Goal: Task Accomplishment & Management: Use online tool/utility

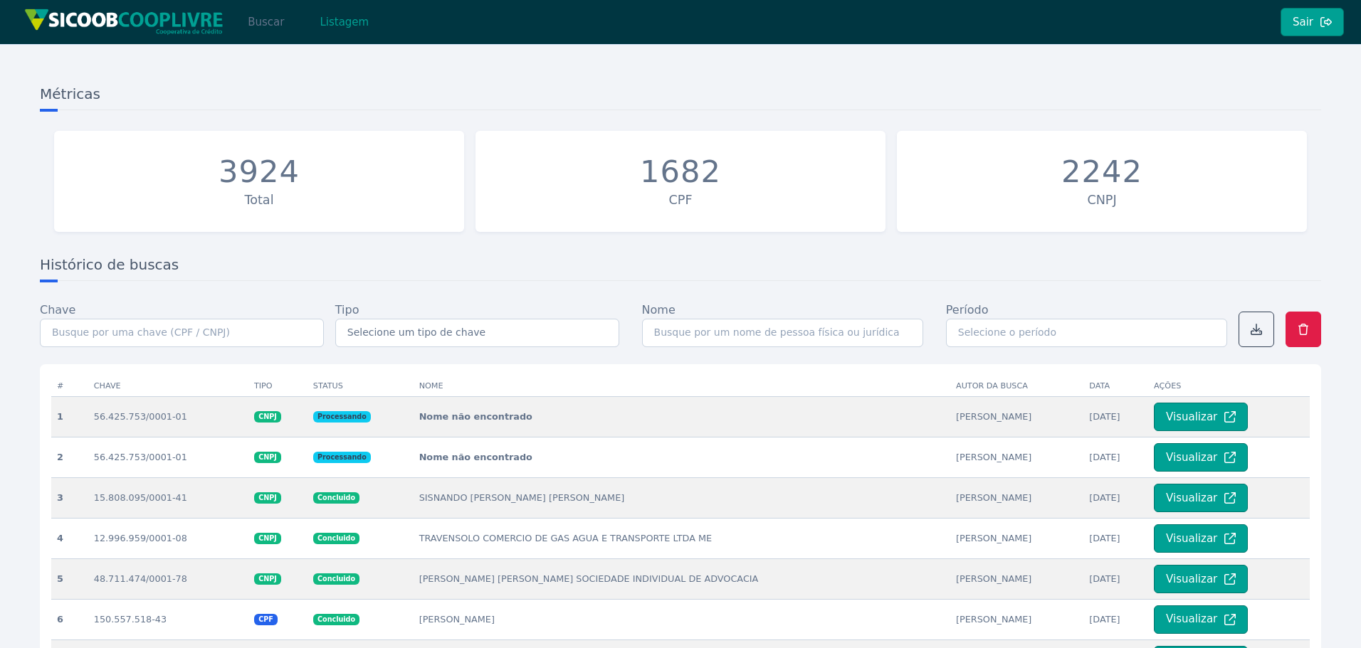
click at [268, 23] on button "Buscar" at bounding box center [266, 22] width 61 height 28
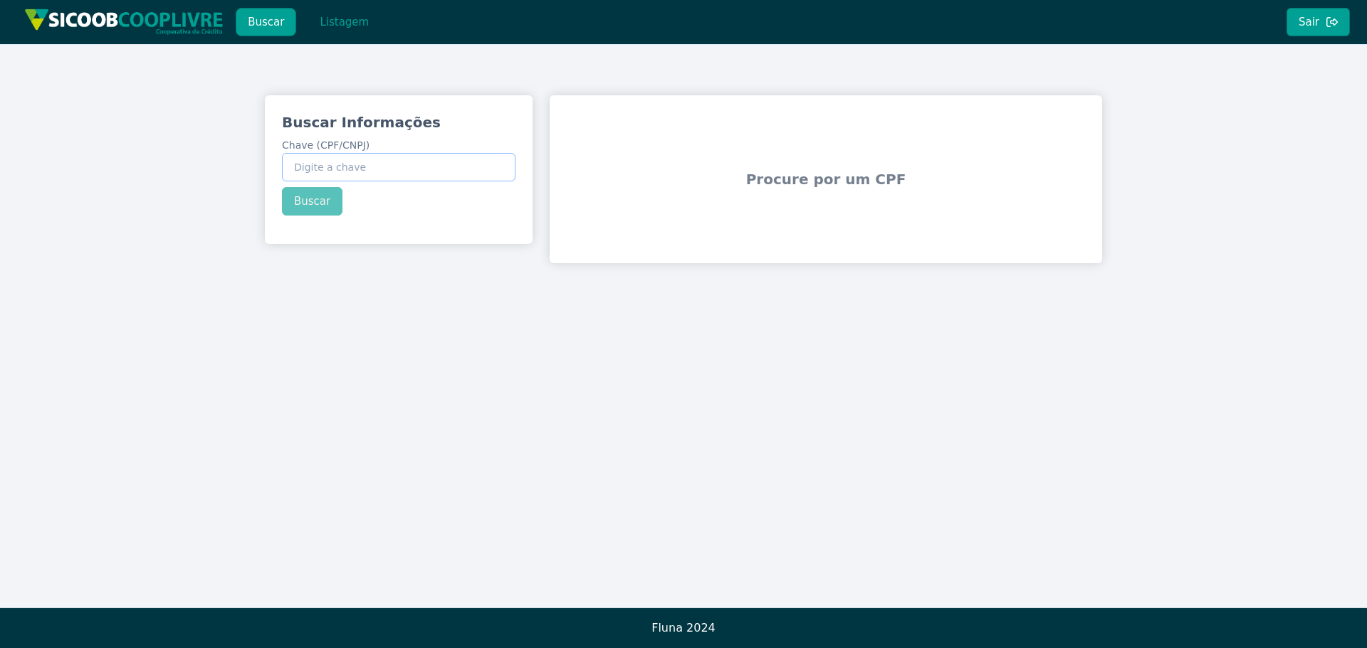
click at [381, 160] on input "Chave (CPF/CNPJ)" at bounding box center [398, 167] width 233 height 28
paste input "56.425.753/0001-01"
type input "56.425.753/0001-01"
click at [313, 204] on div "Buscar Informações Chave (CPF/CNPJ) 56.425.753/0001-01 Buscar" at bounding box center [399, 163] width 268 height 137
click at [313, 202] on button "Buscar" at bounding box center [312, 201] width 61 height 28
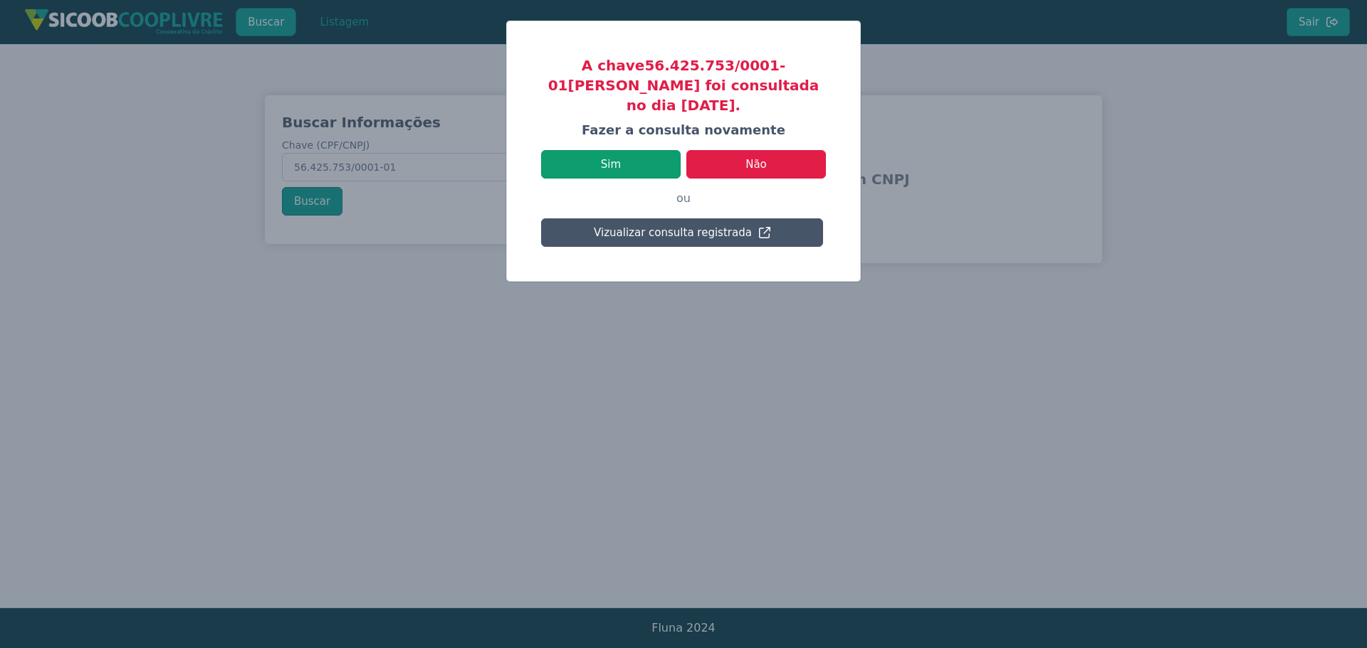
click at [622, 150] on button "Sim" at bounding box center [611, 164] width 140 height 28
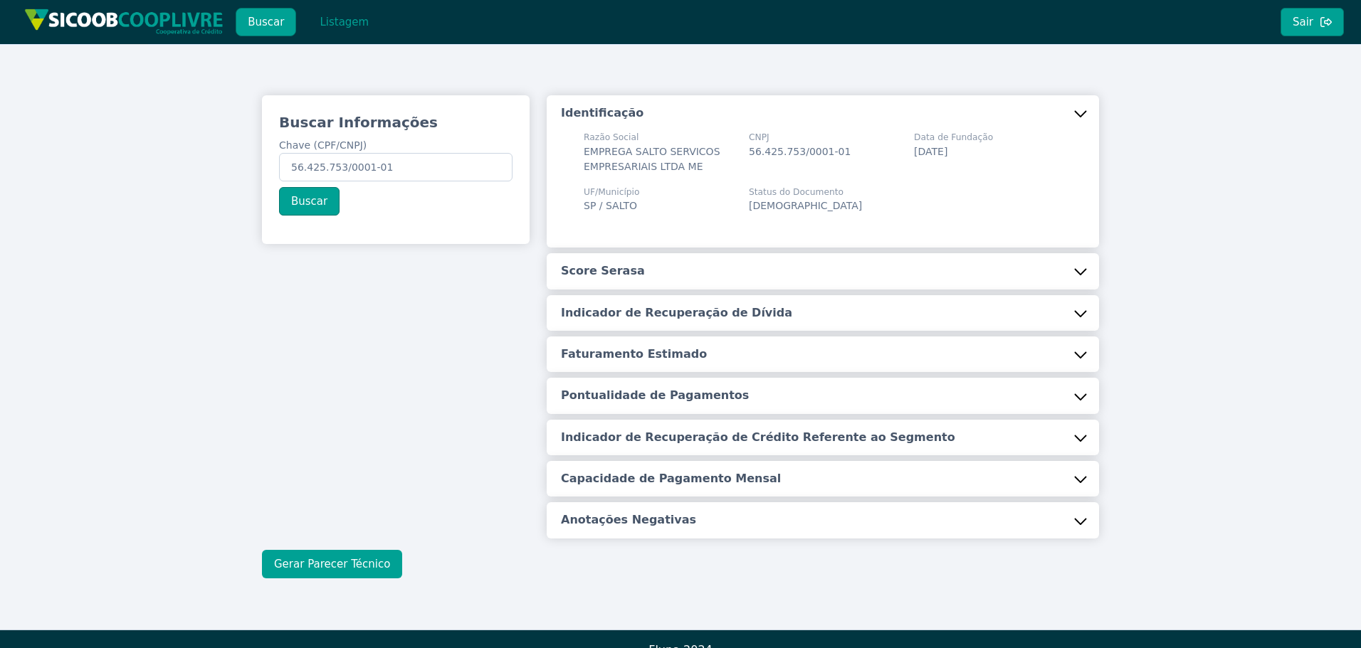
click at [355, 562] on button "Gerar Parecer Técnico" at bounding box center [332, 564] width 140 height 28
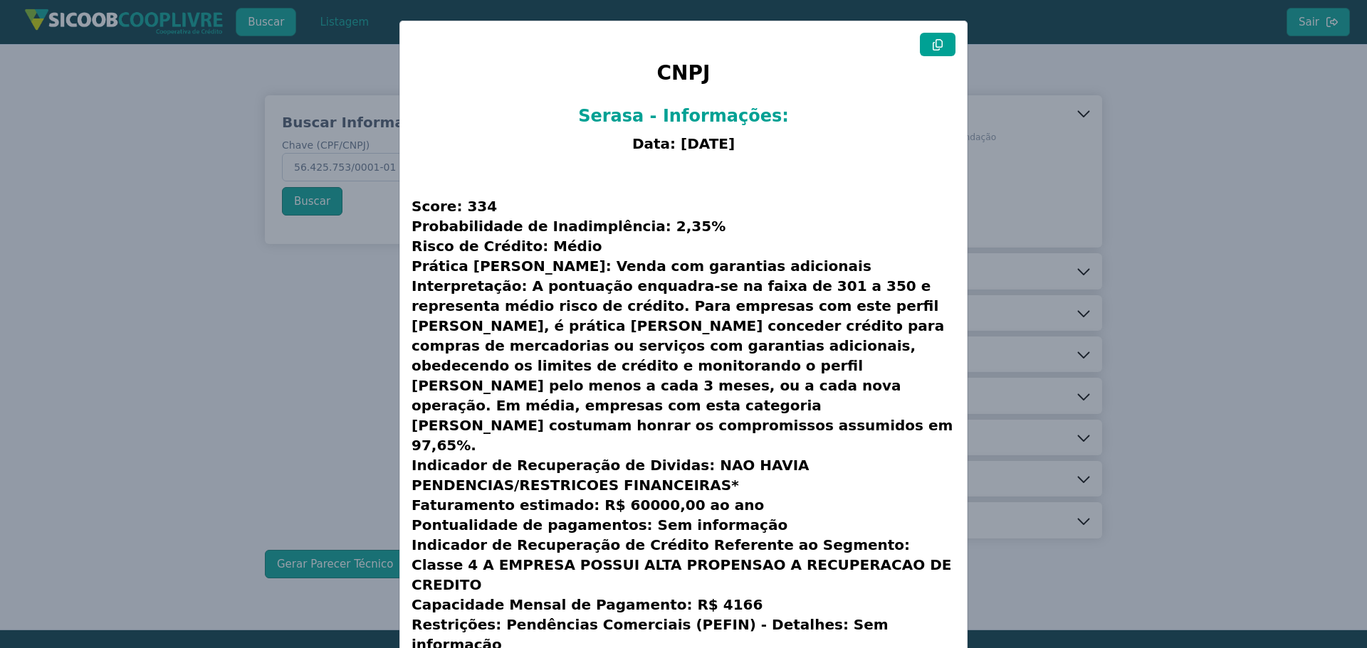
click at [936, 46] on icon at bounding box center [937, 44] width 11 height 11
click at [1160, 121] on modal-container "CNPJ Serasa - Informações: Data: [DATE] Score: 334 Probabilidade de Inadimplênc…" at bounding box center [683, 324] width 1367 height 648
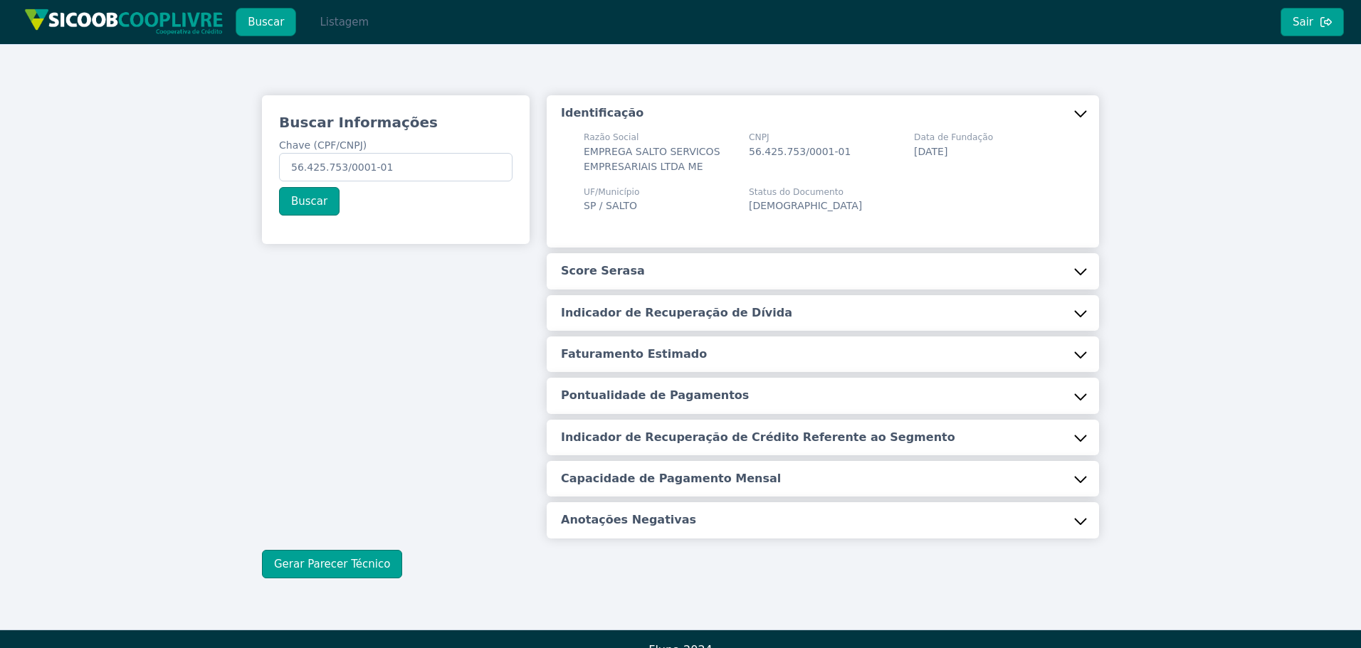
click at [351, 19] on button "Listagem" at bounding box center [344, 22] width 73 height 28
